Goal: Transaction & Acquisition: Book appointment/travel/reservation

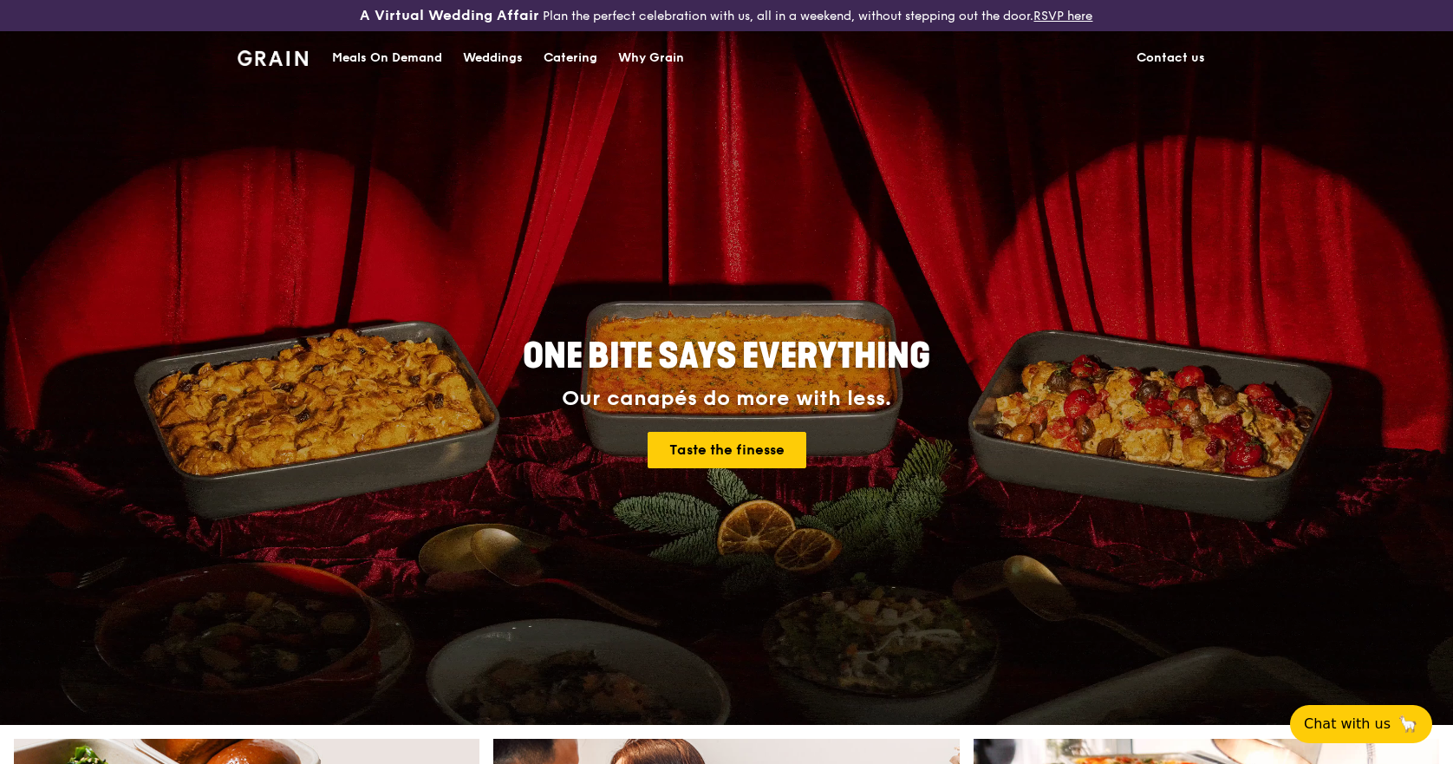
click at [556, 55] on div "Catering" at bounding box center [570, 58] width 54 height 52
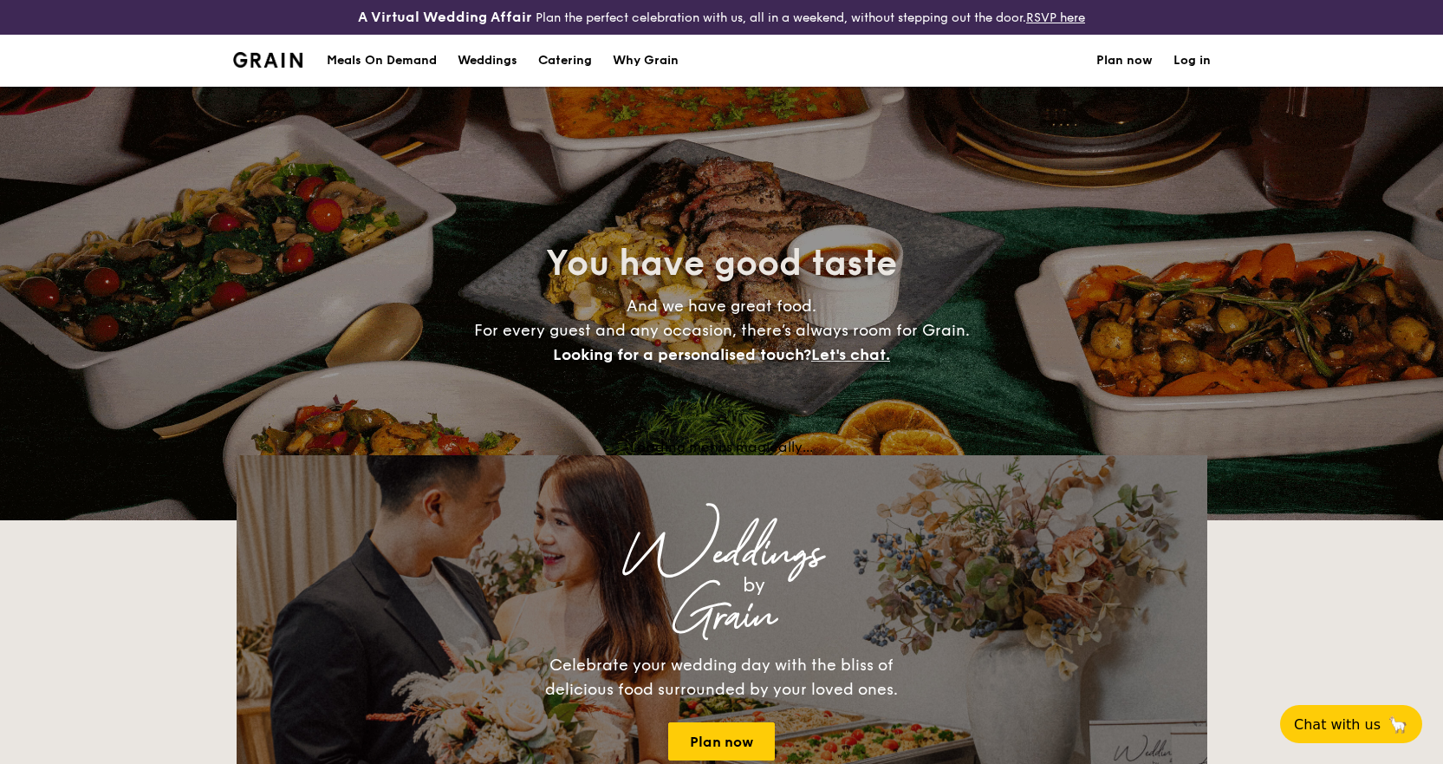
select select
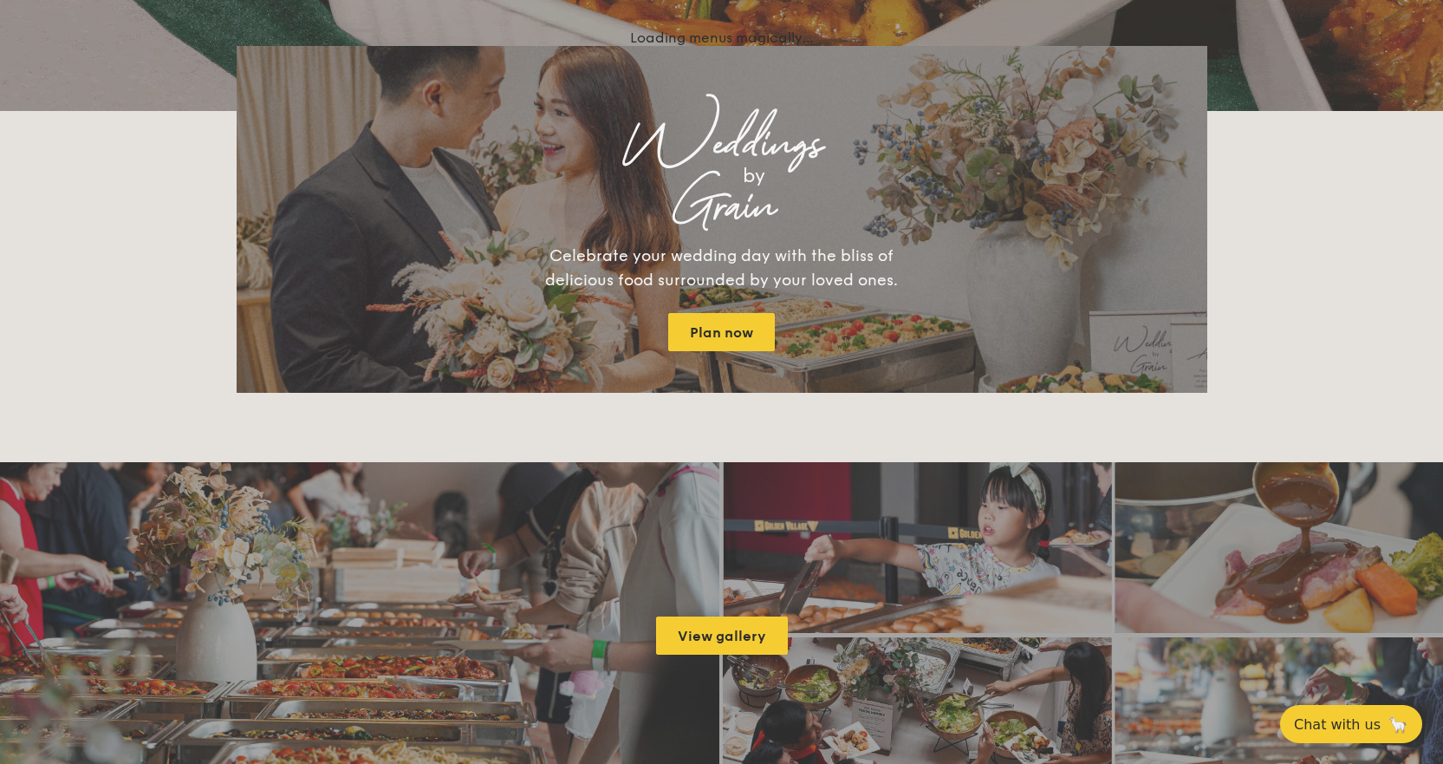
scroll to position [693, 0]
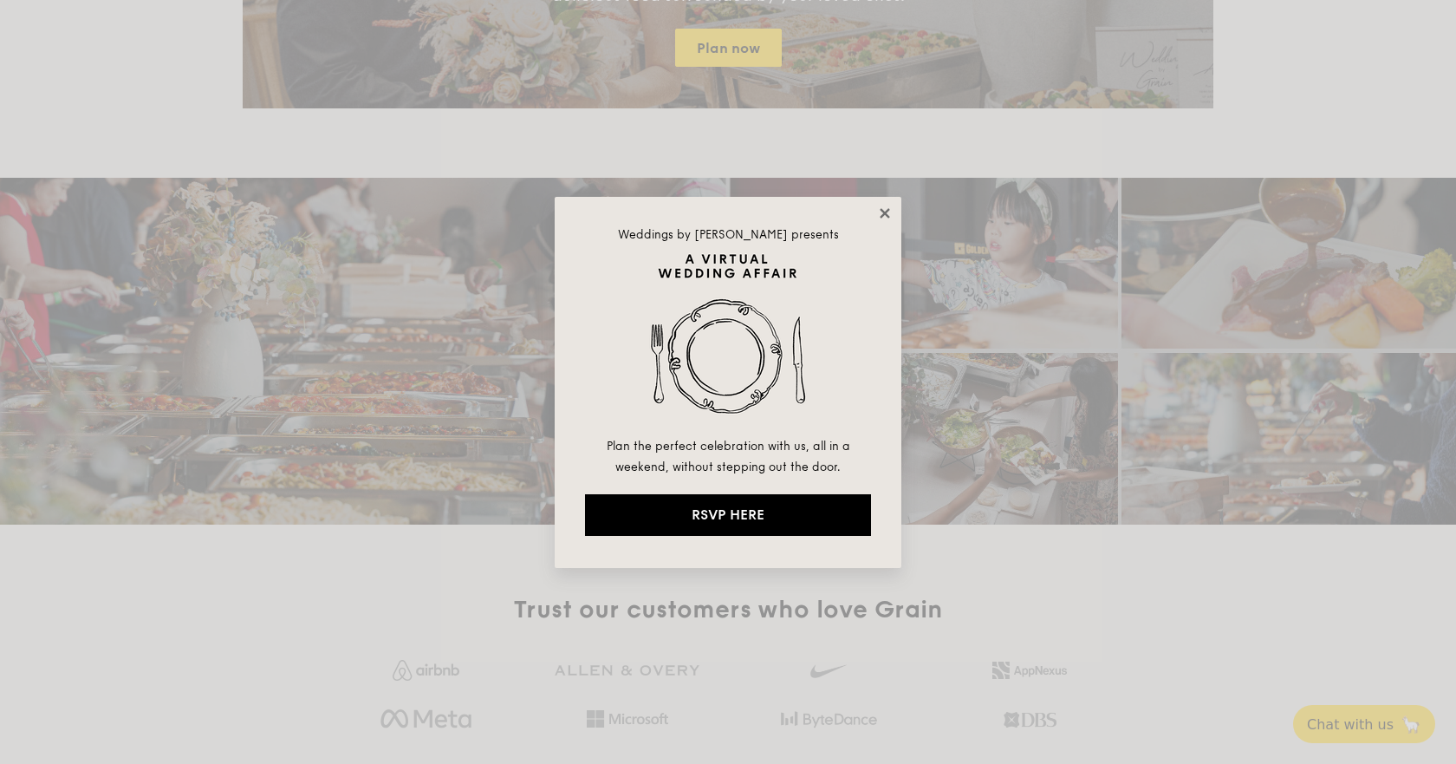
click at [883, 207] on icon at bounding box center [885, 213] width 16 height 16
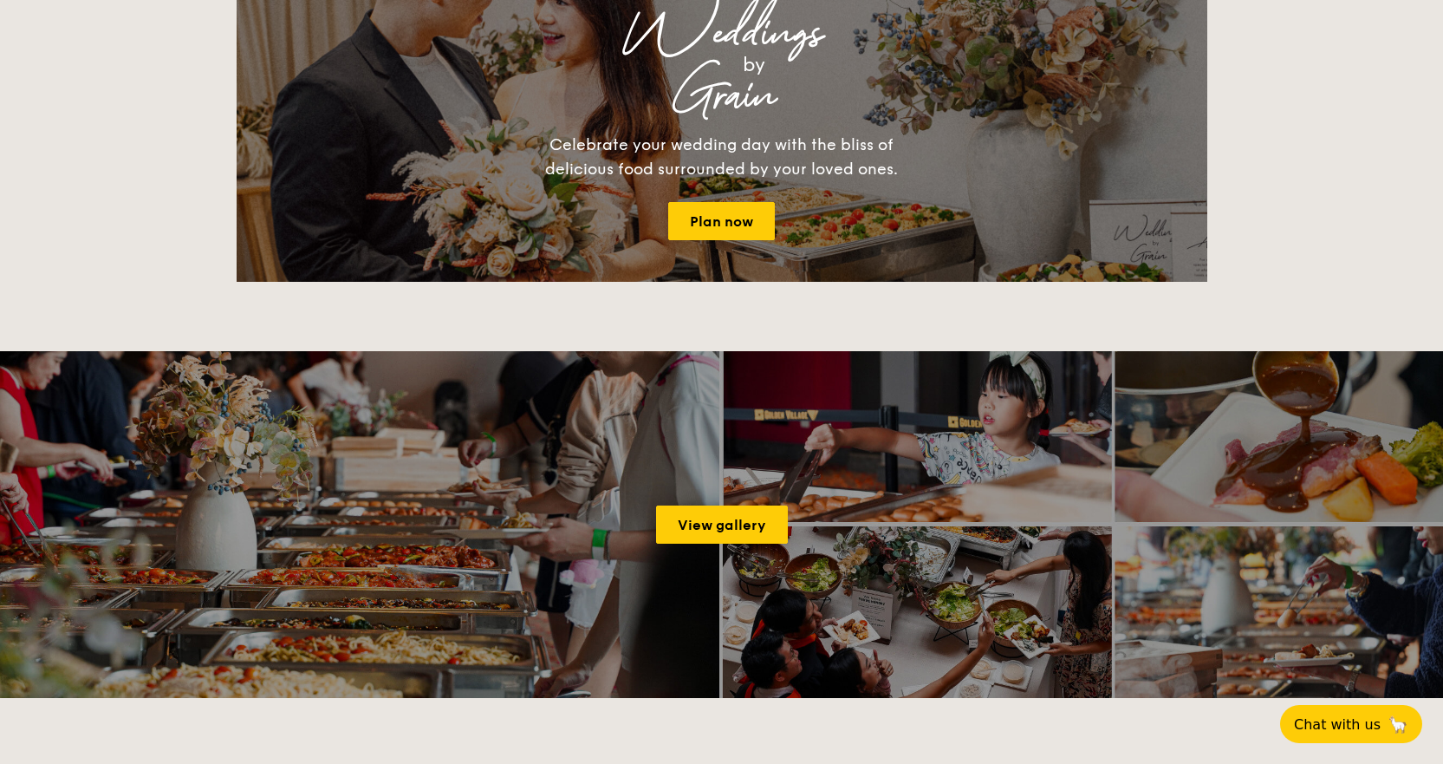
scroll to position [0, 0]
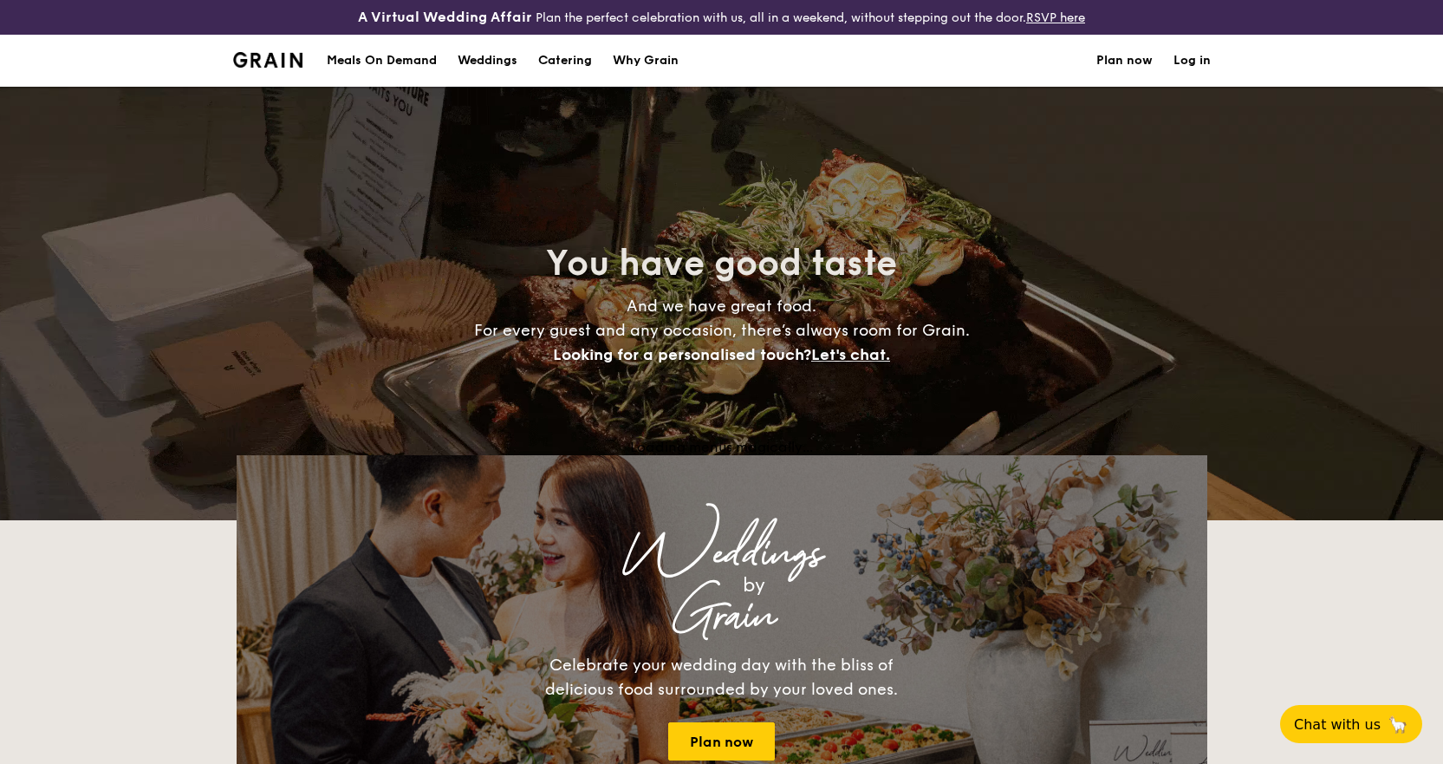
click at [566, 56] on h1 "Catering" at bounding box center [565, 61] width 54 height 52
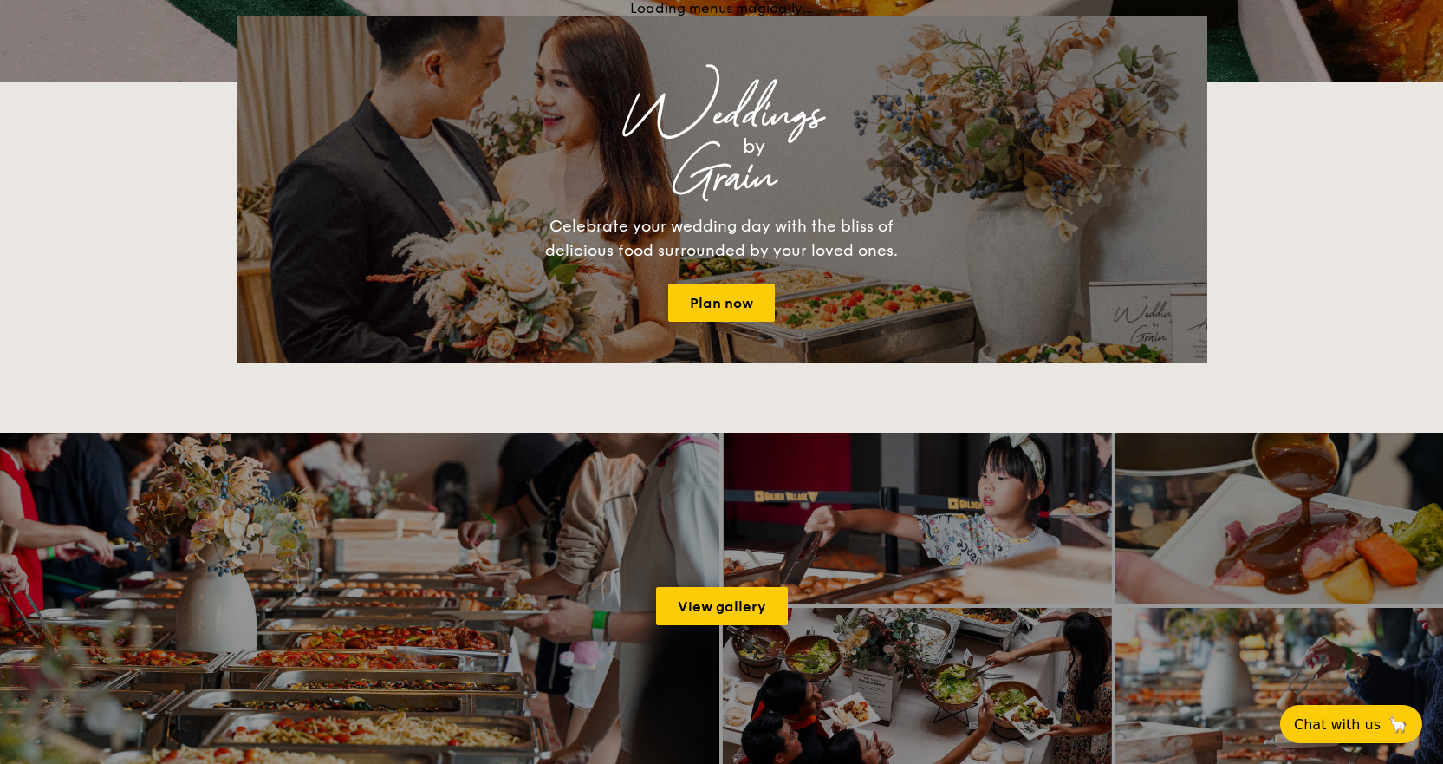
scroll to position [87, 0]
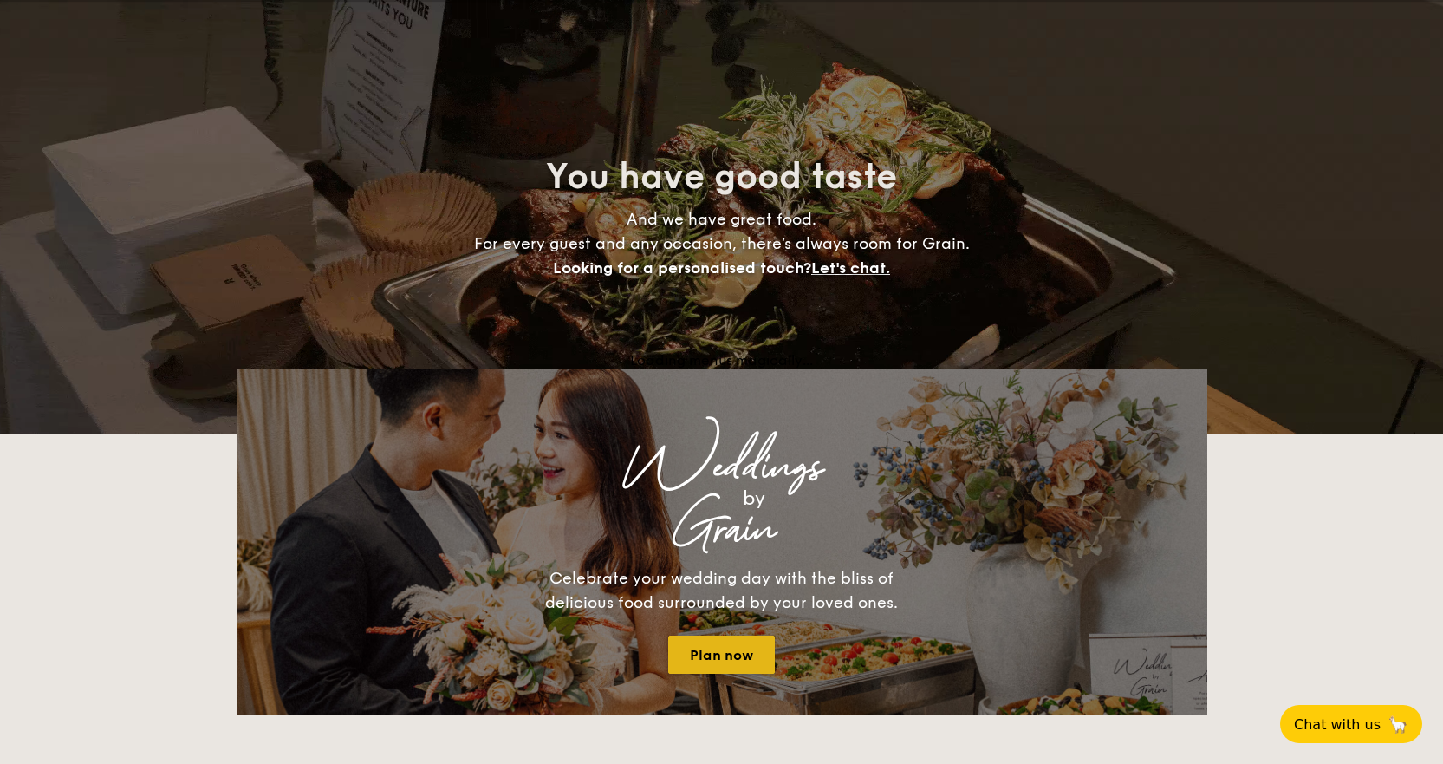
click at [715, 647] on link "Plan now" at bounding box center [721, 654] width 107 height 38
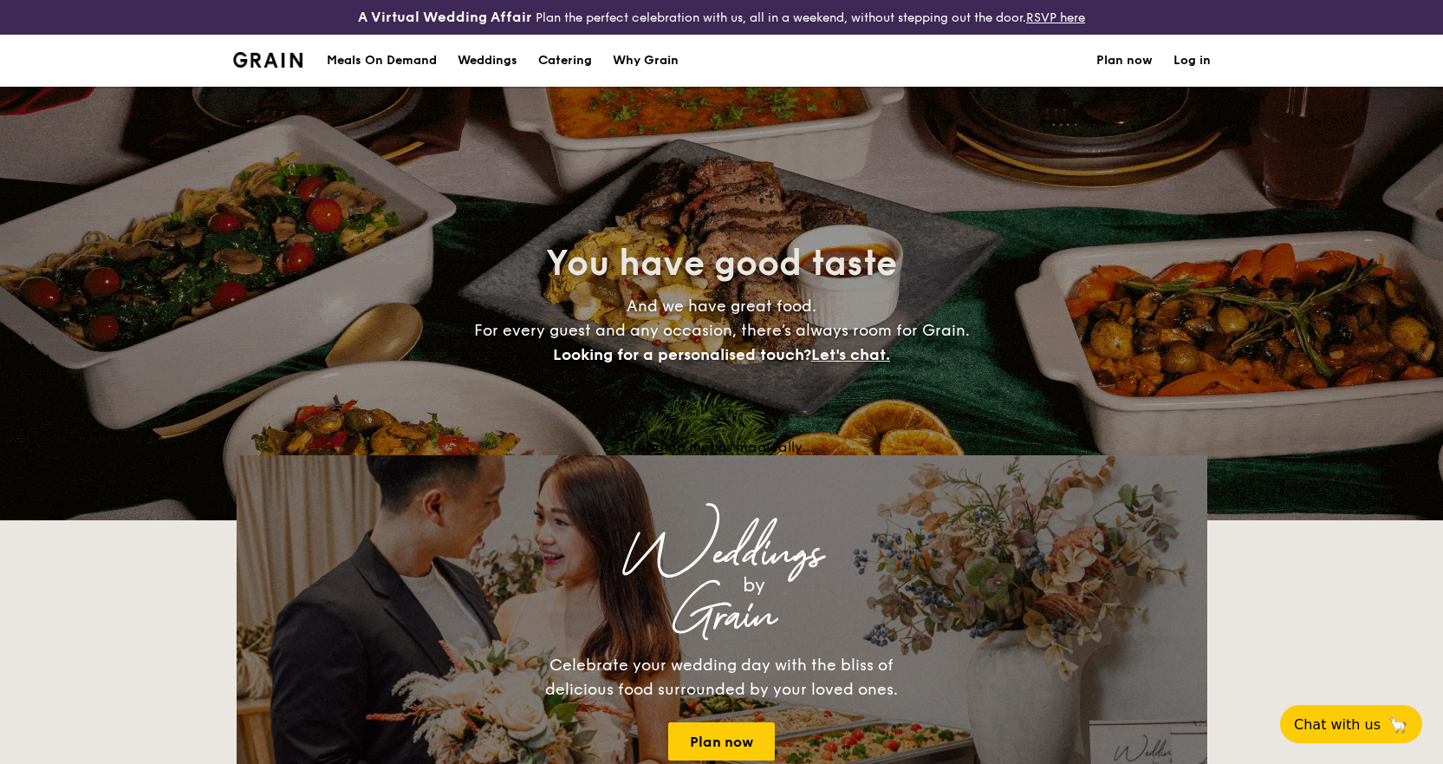
select select
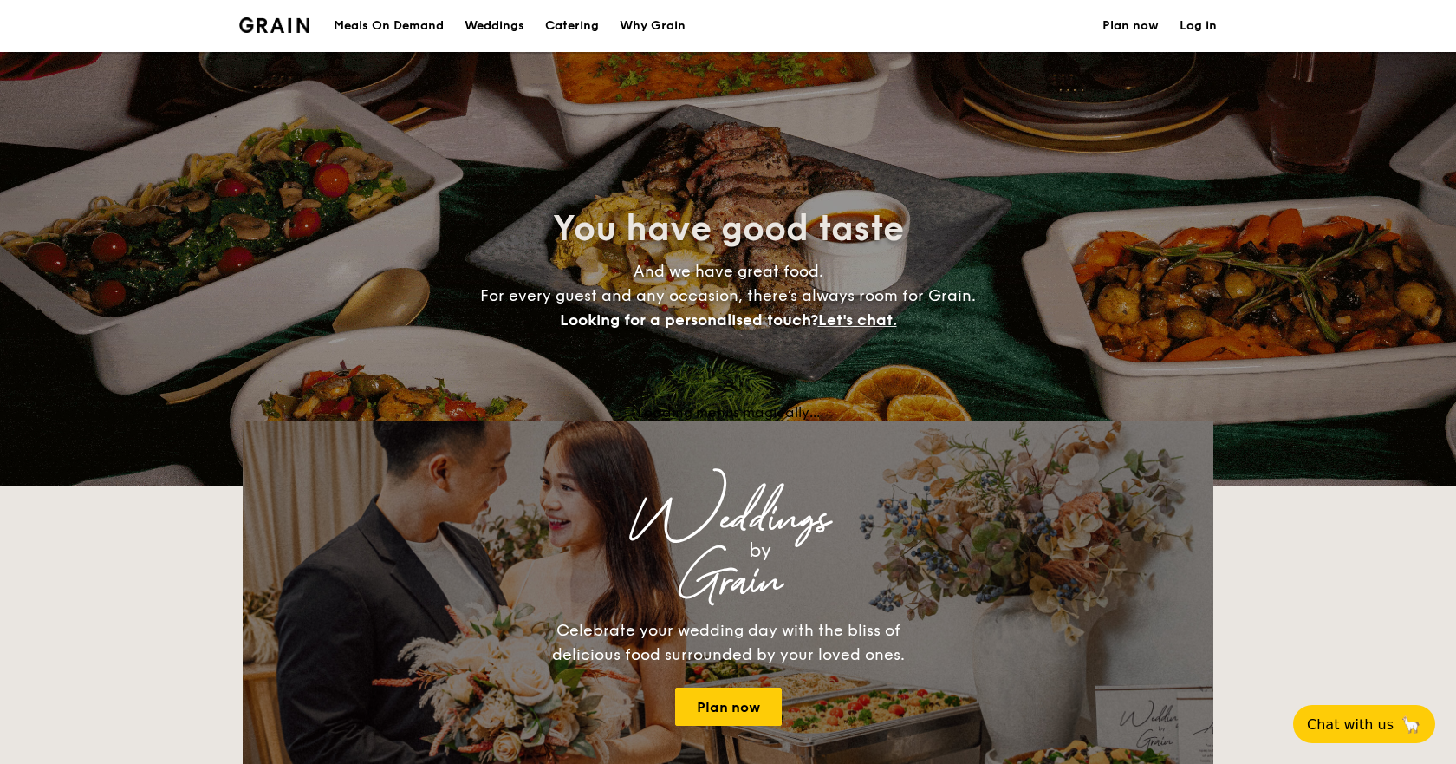
select select
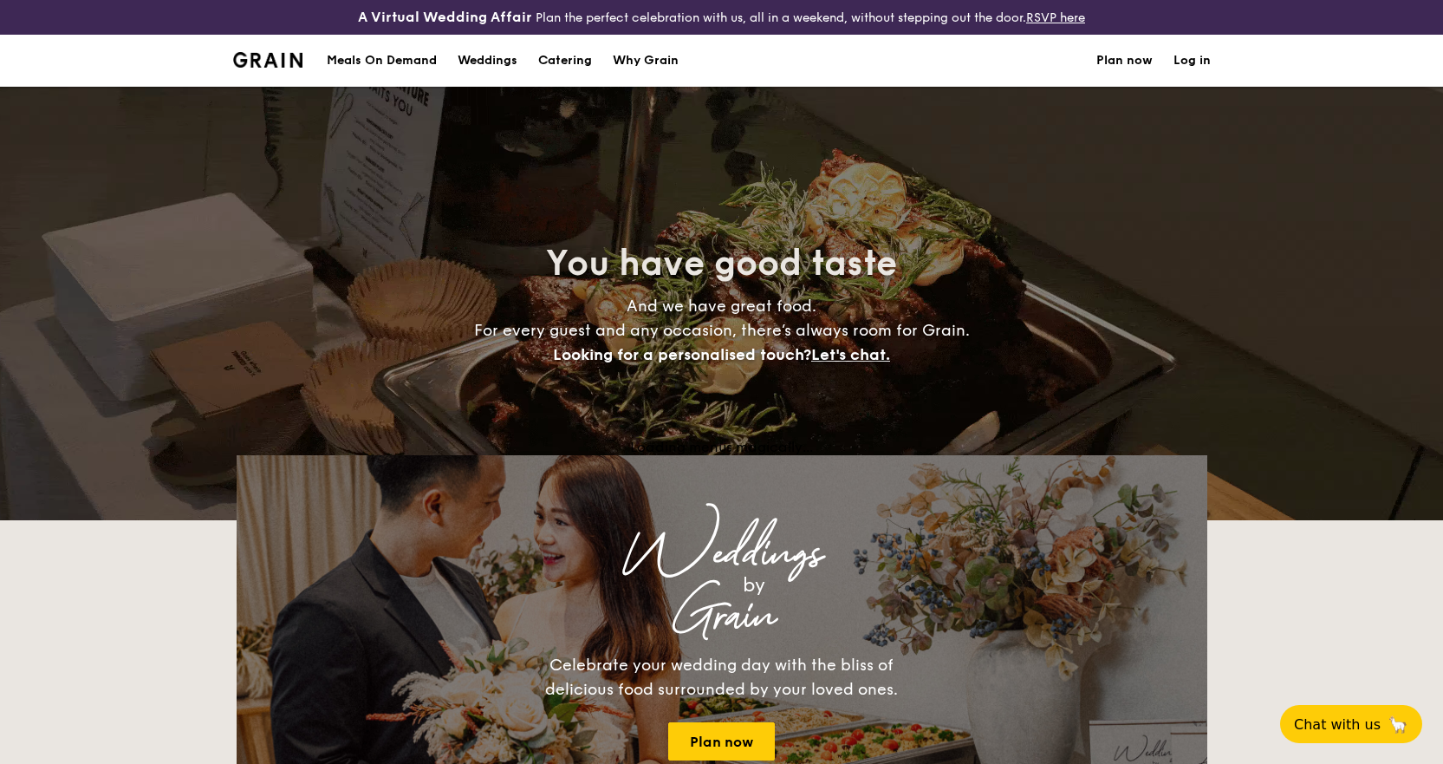
click at [765, 442] on div "Loading menus magically..." at bounding box center [722, 447] width 971 height 16
click at [767, 442] on div "Loading menus magically..." at bounding box center [722, 447] width 971 height 16
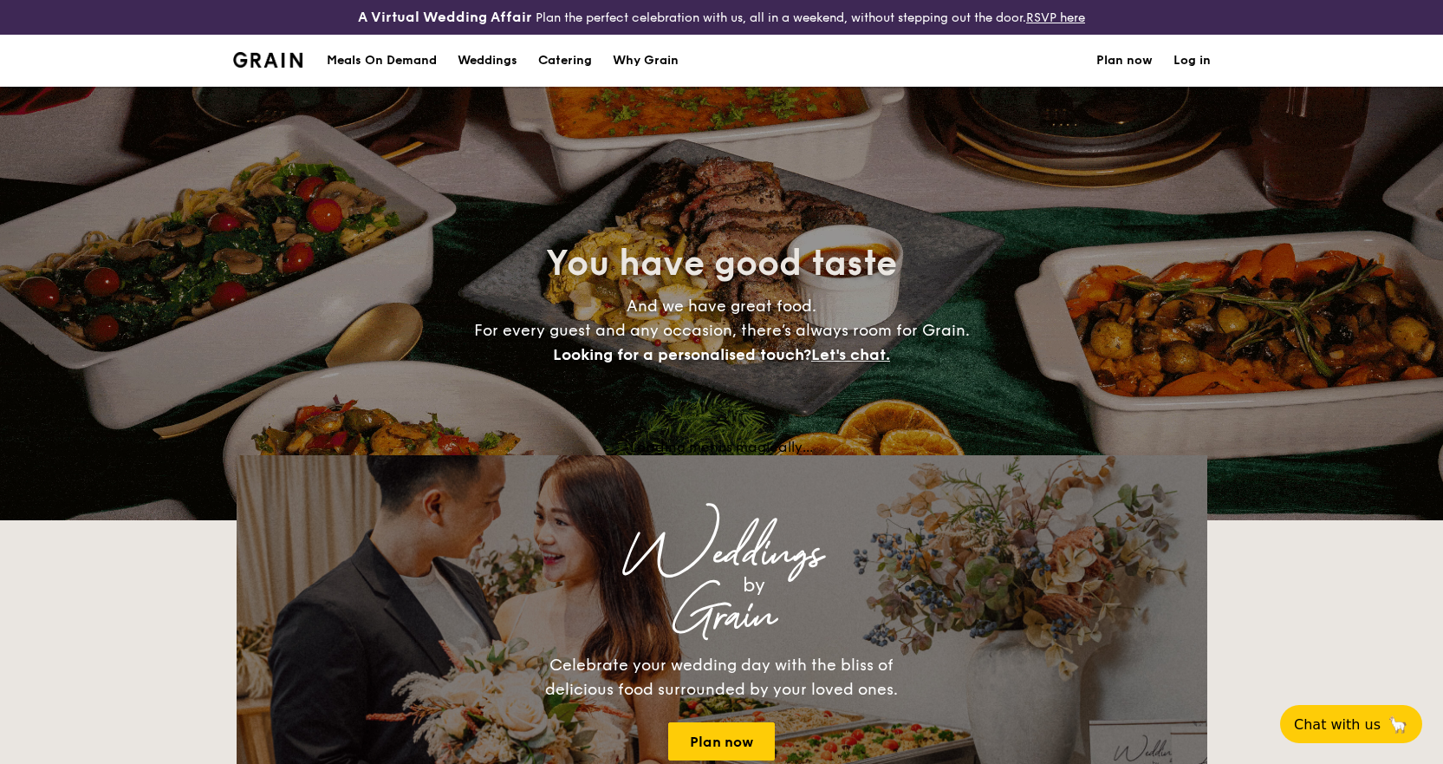
click at [556, 57] on h1 "Catering" at bounding box center [565, 61] width 54 height 52
select select
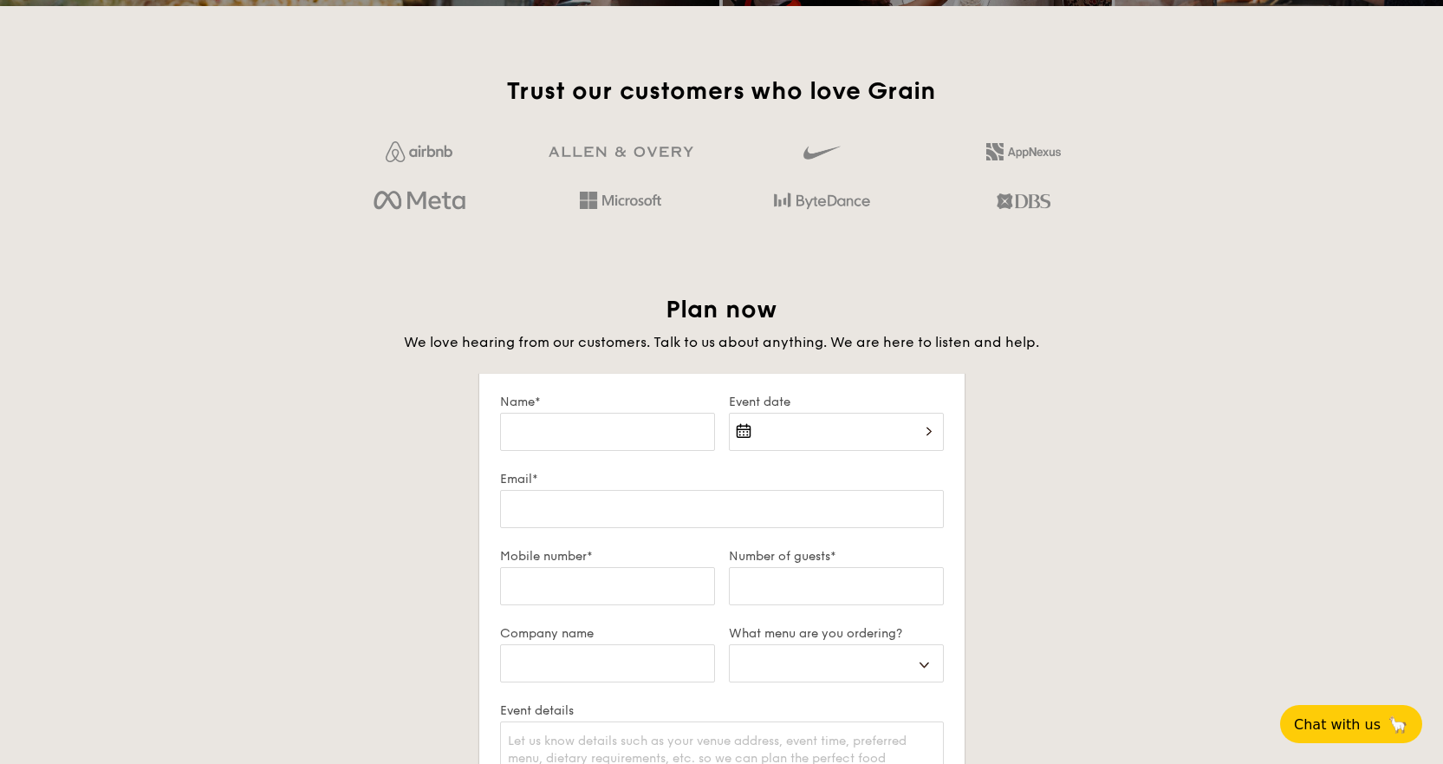
scroll to position [1214, 0]
